Goal: Task Accomplishment & Management: Manage account settings

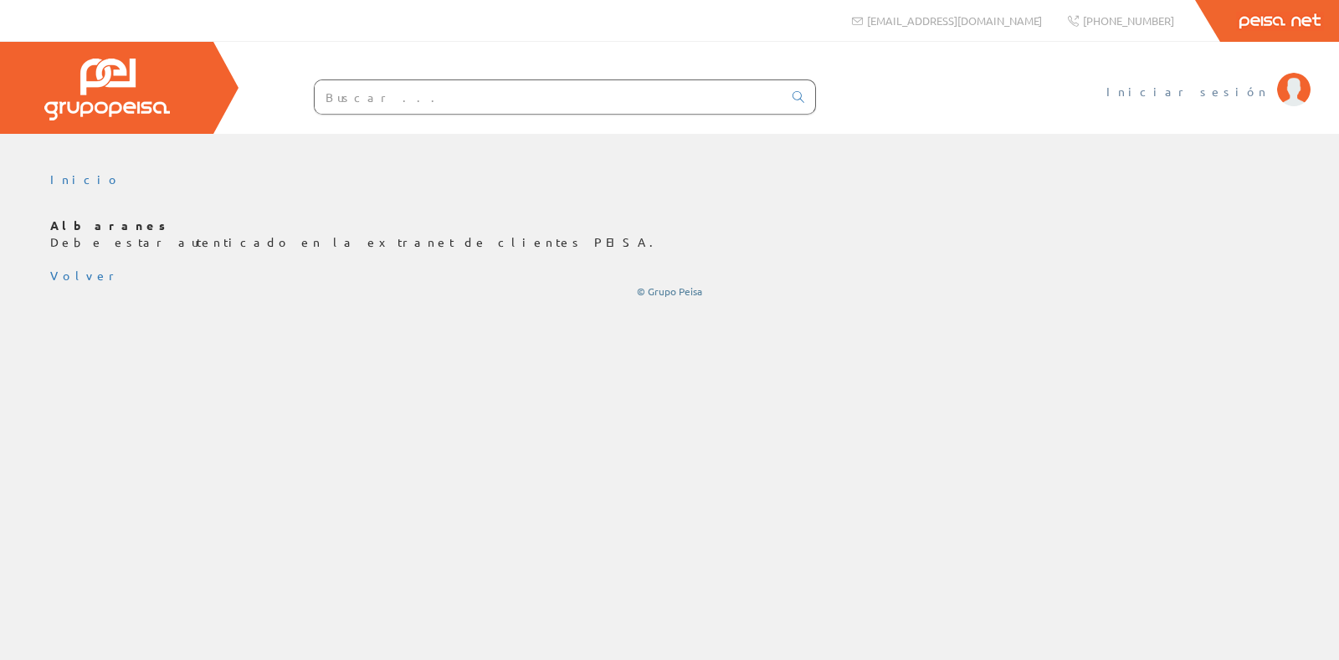
click at [1227, 86] on span "Iniciar sesión" at bounding box center [1188, 91] width 162 height 17
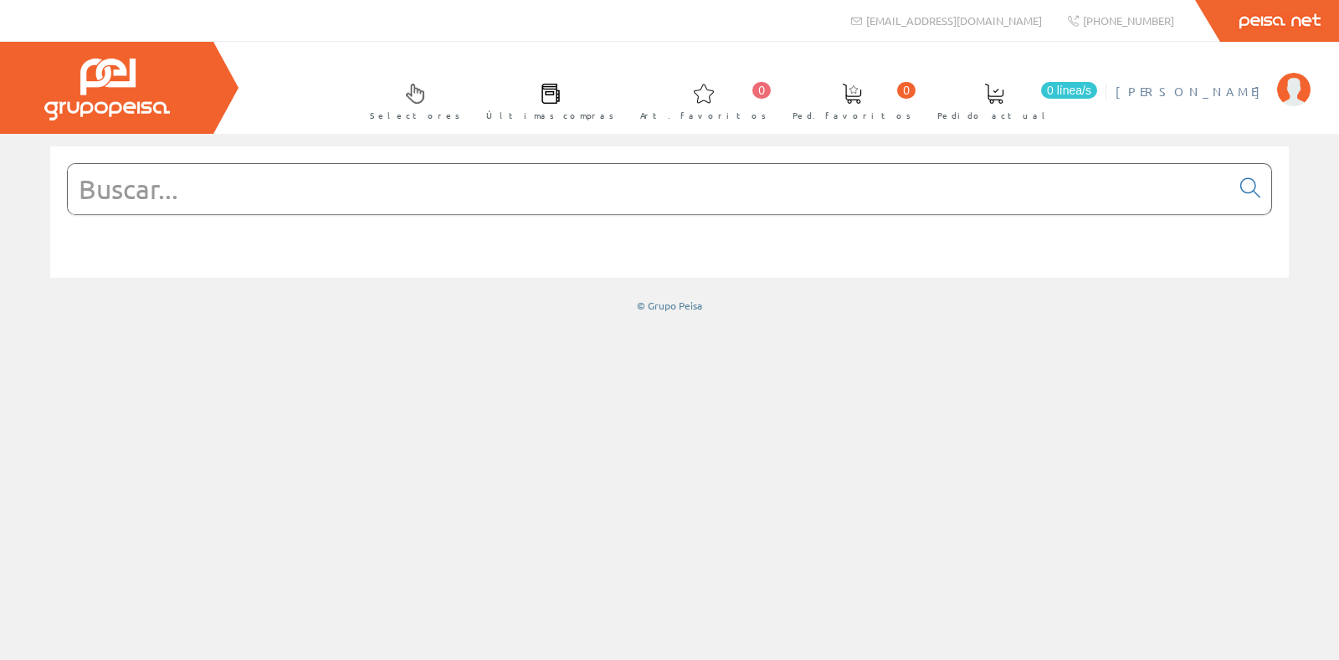
click at [1225, 94] on span "Mario Samso" at bounding box center [1192, 91] width 153 height 17
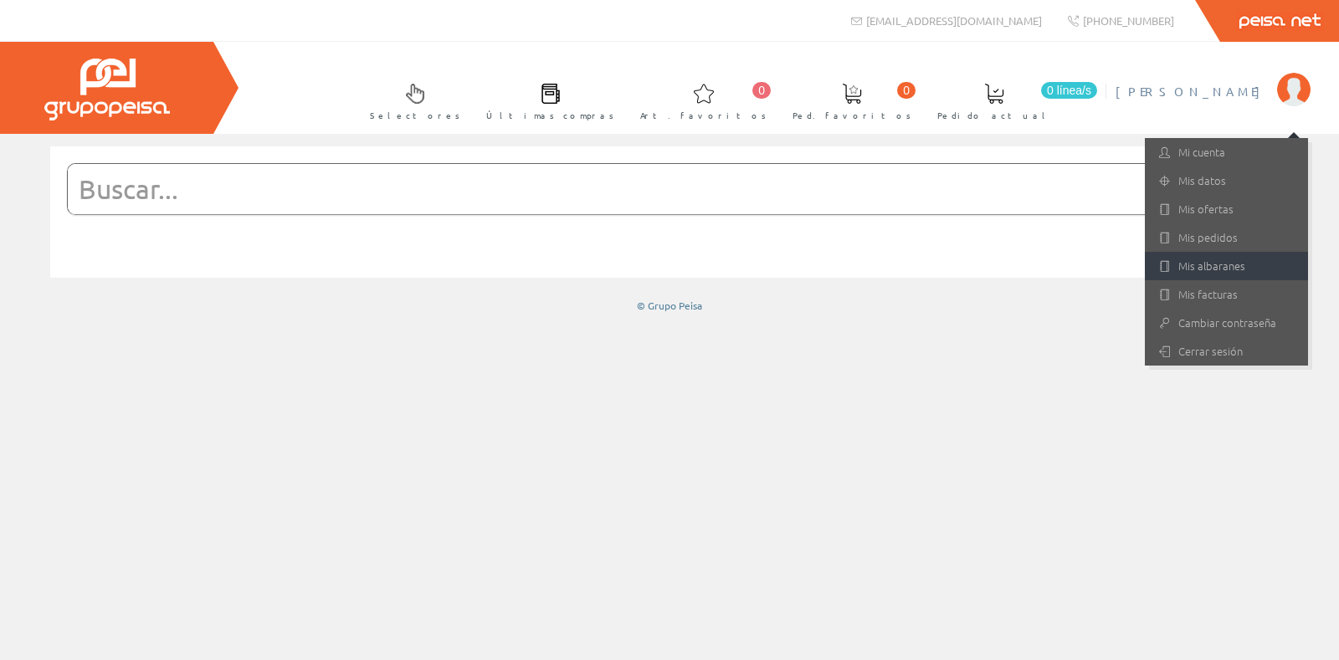
click at [1216, 266] on link "Mis albaranes" at bounding box center [1226, 266] width 163 height 28
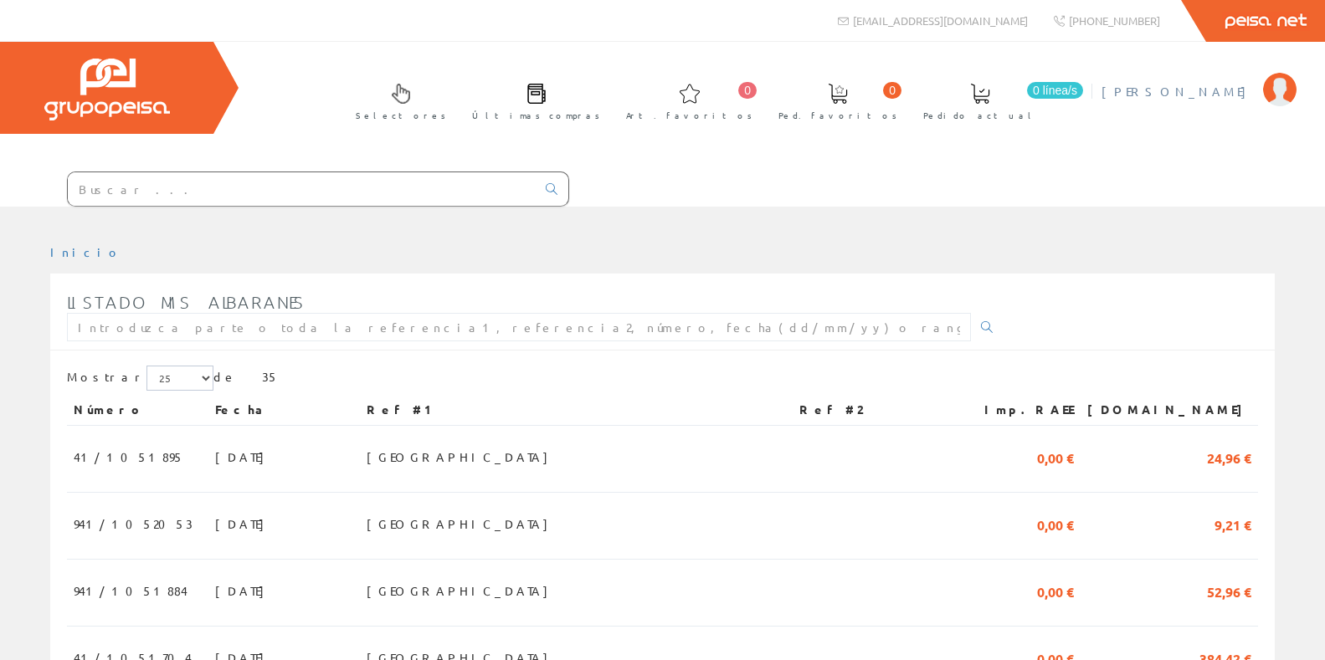
click at [1251, 94] on span "Mario Samso" at bounding box center [1178, 91] width 153 height 17
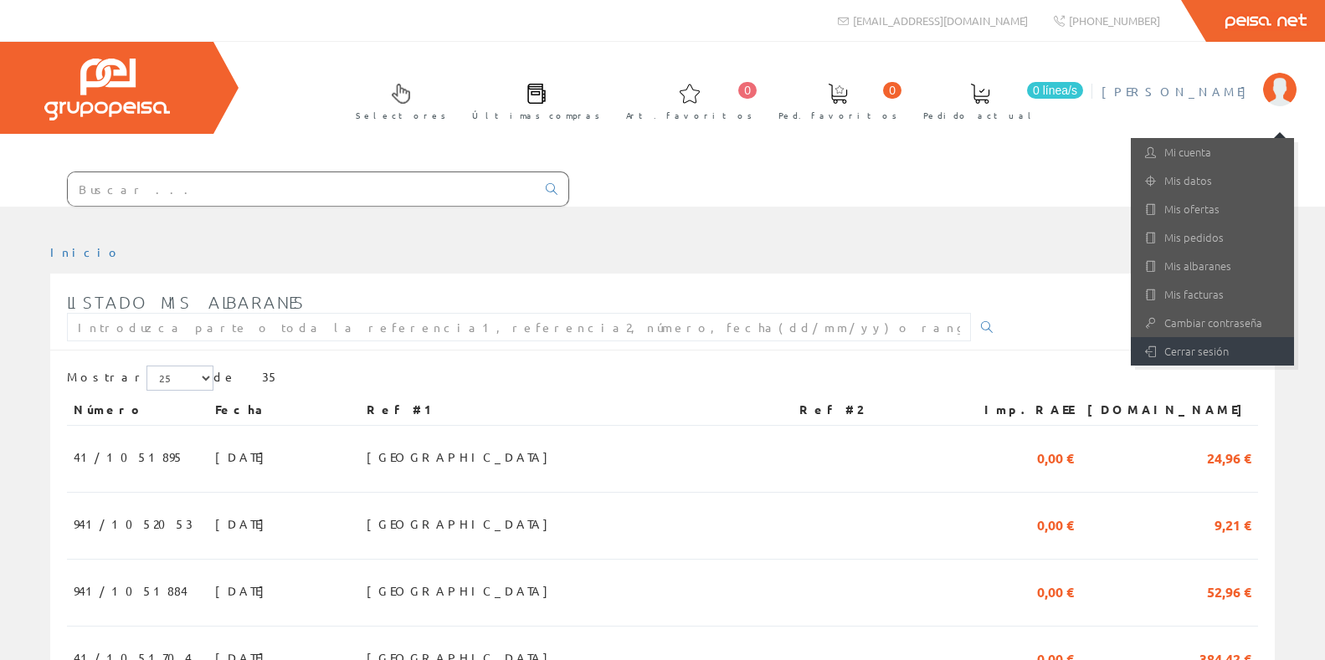
click at [1180, 352] on link "Cerrar sesión" at bounding box center [1212, 351] width 163 height 28
